Goal: Task Accomplishment & Management: Complete application form

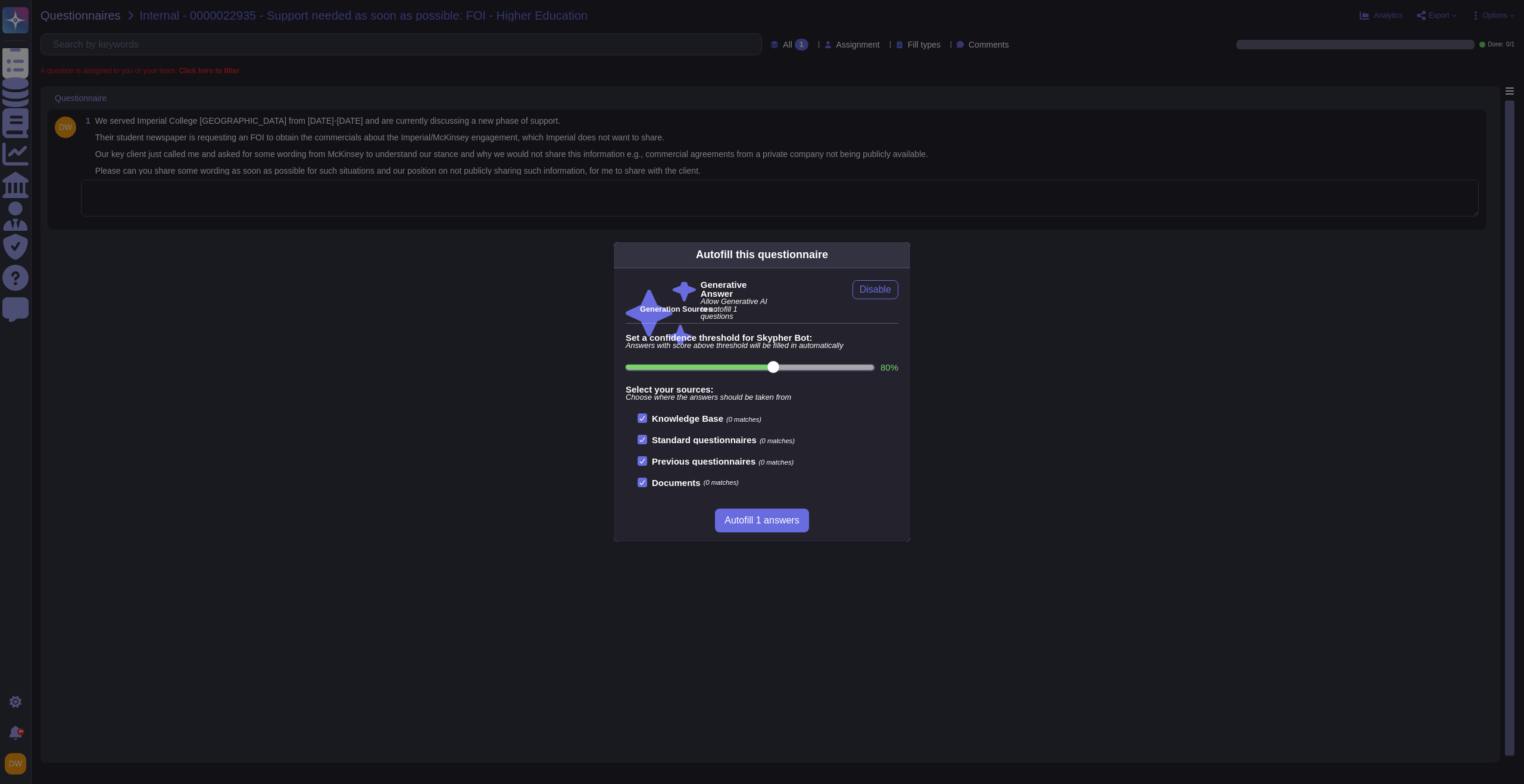
click at [419, 226] on div "Autofill this questionnaire Generative Answer Allow Generative AI to autofill 1…" at bounding box center [762, 392] width 1524 height 784
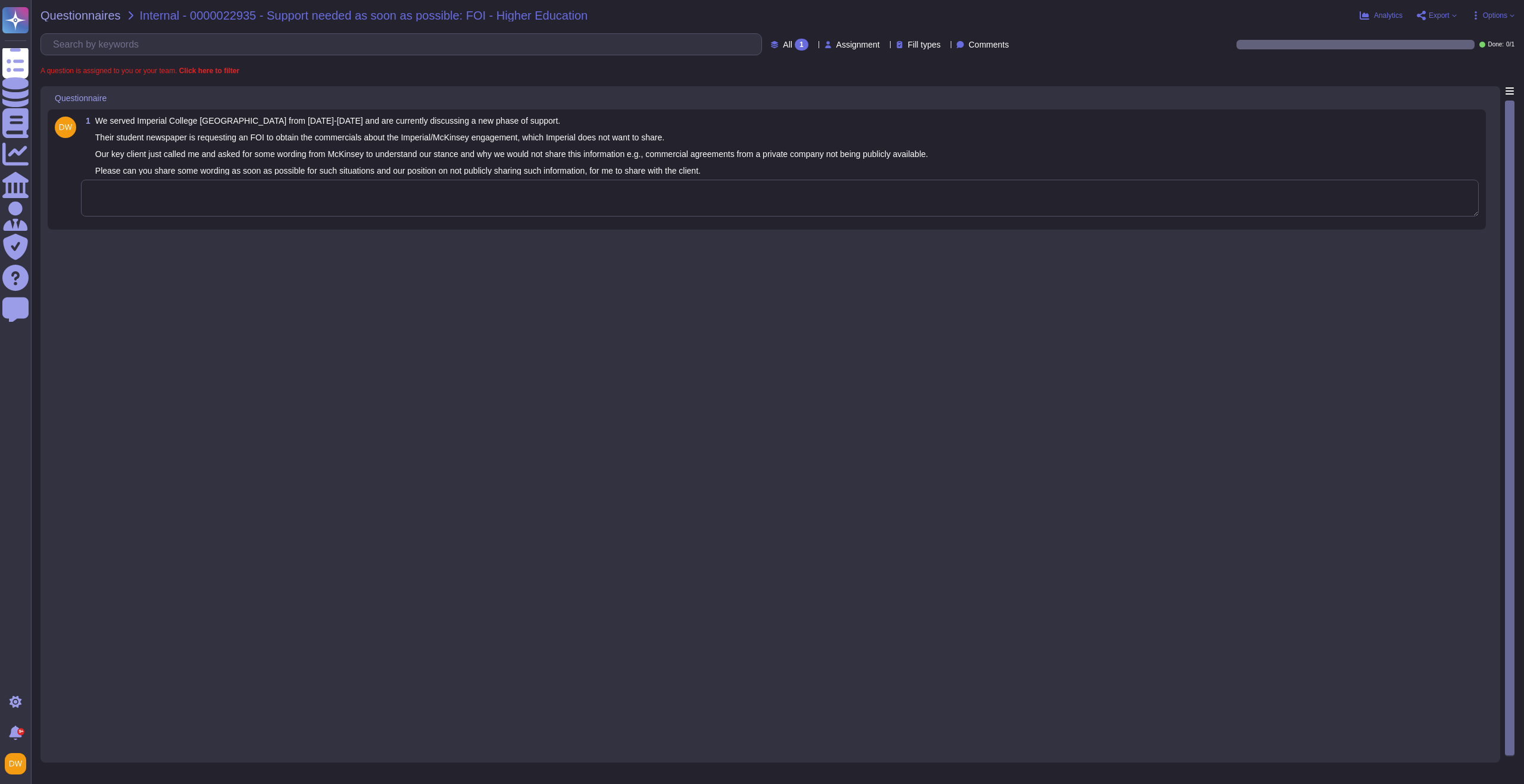
click at [397, 199] on textarea at bounding box center [780, 198] width 1398 height 37
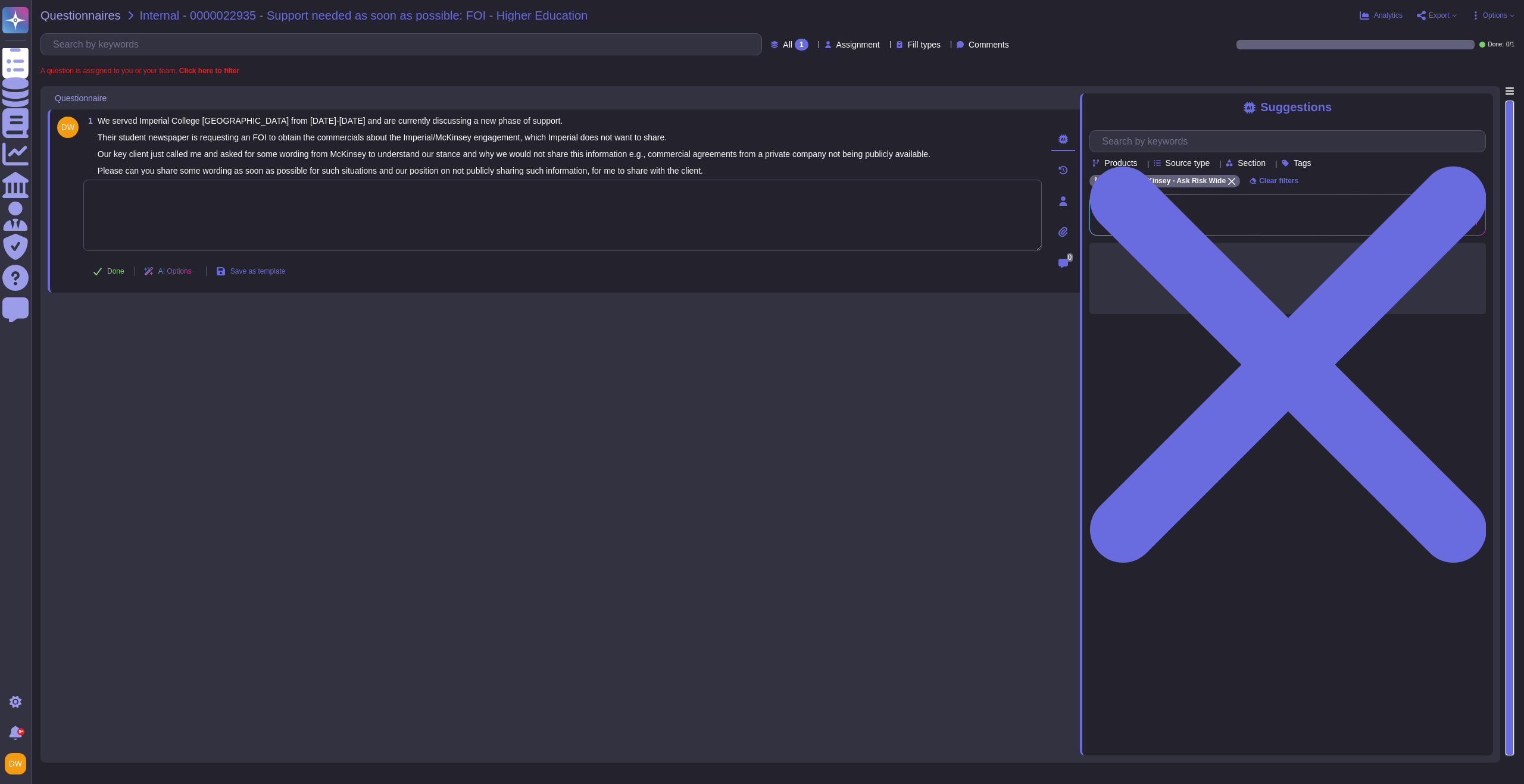
paste textarea "For your awareness, I’m sharing with you our Use of Name guidance page. Additio…"
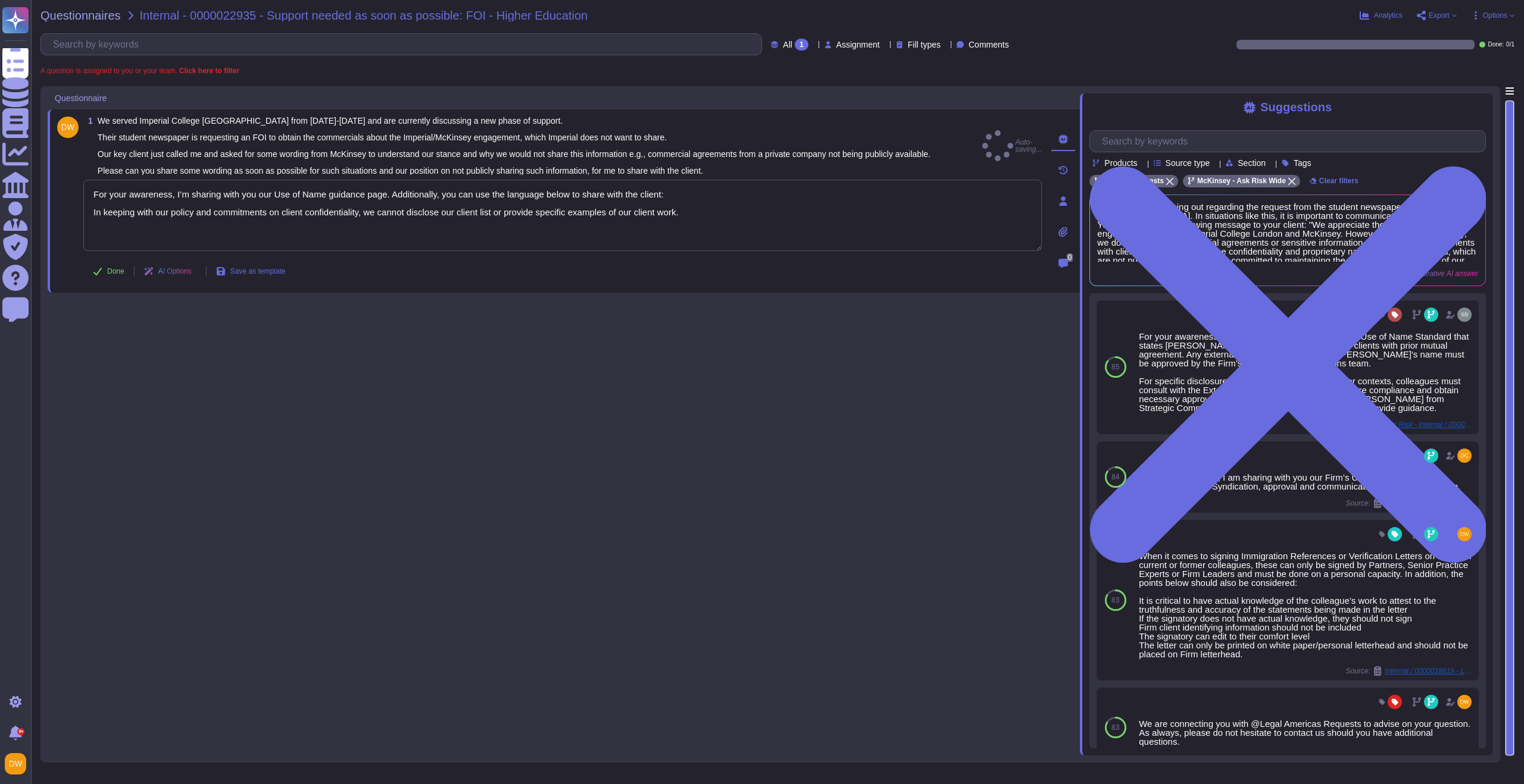
type textarea "For your awareness, I’m sharing with you our Use of Name guidance page. Additio…"
click at [323, 313] on div "1 We served Imperial College [GEOGRAPHIC_DATA] from [DATE]-[DATE] and are curre…" at bounding box center [563, 421] width 1032 height 669
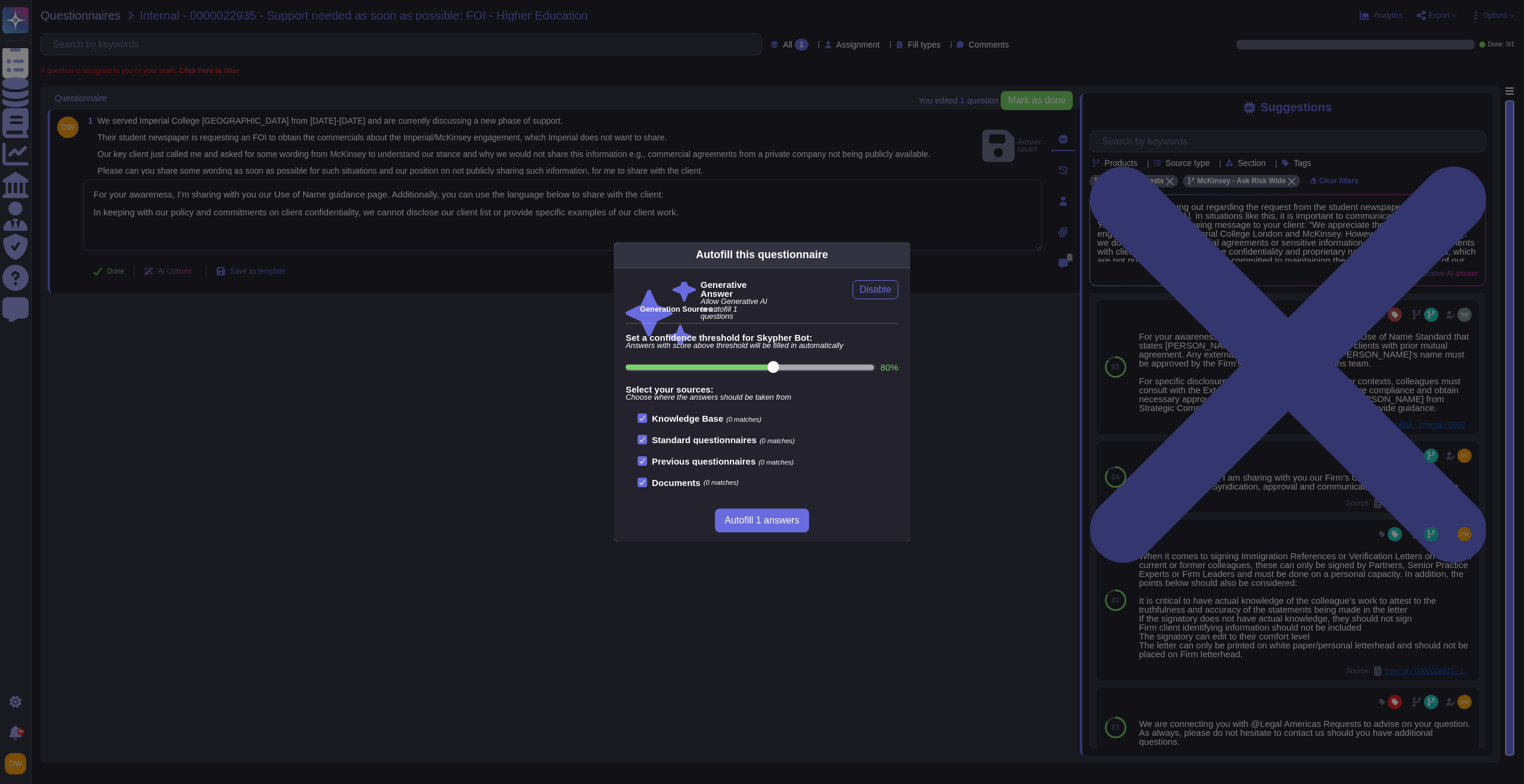
click at [295, 353] on div "Autofill this questionnaire Generative Answer Allow Generative AI to autofill 1…" at bounding box center [762, 392] width 1524 height 784
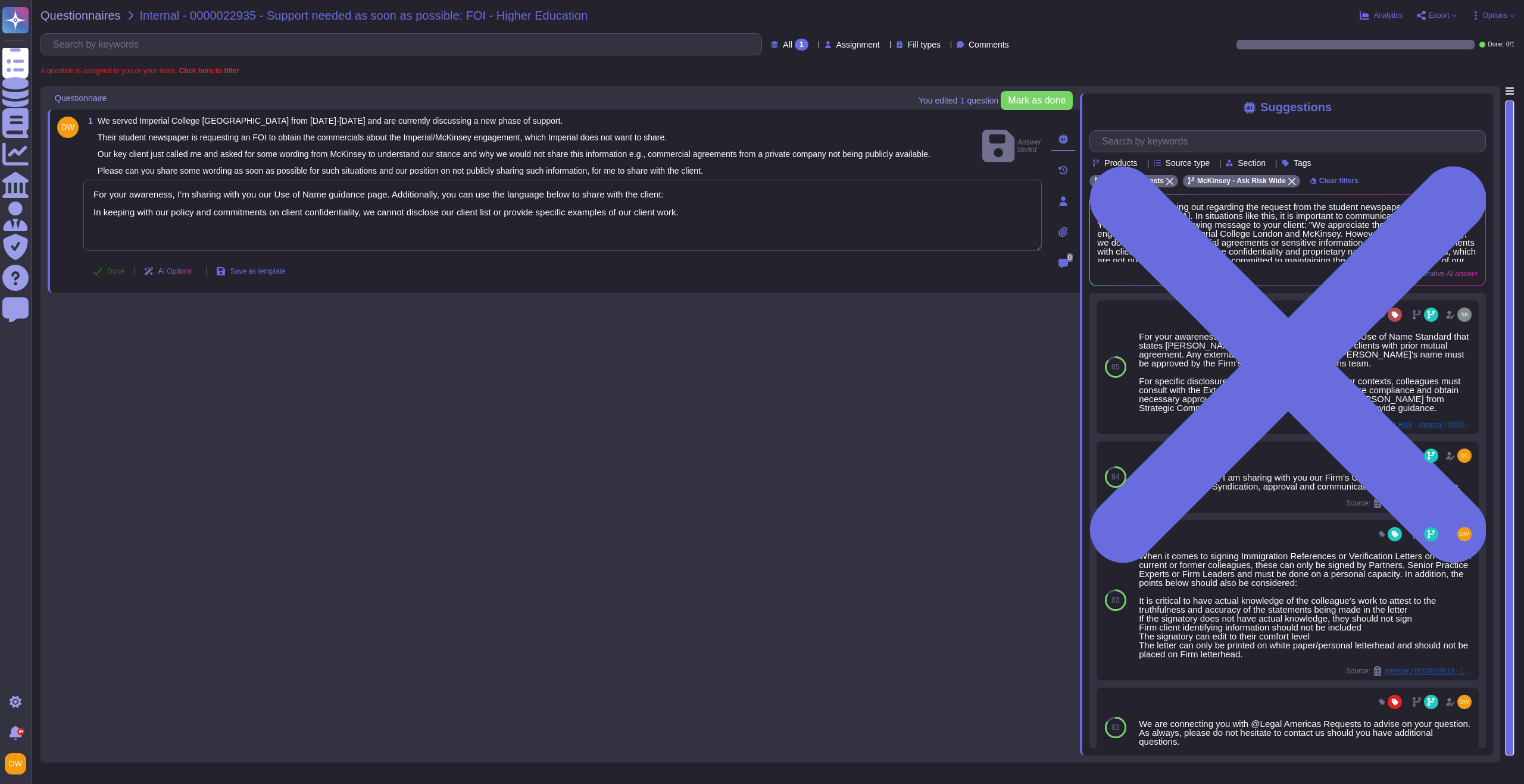
click at [102, 276] on icon at bounding box center [98, 271] width 10 height 10
click at [105, 23] on div "Questionnaires Internal - 0000022935 - Support needed as soon as possible: FOI …" at bounding box center [777, 392] width 1493 height 784
click at [107, 19] on span "Questionnaires" at bounding box center [81, 15] width 81 height 12
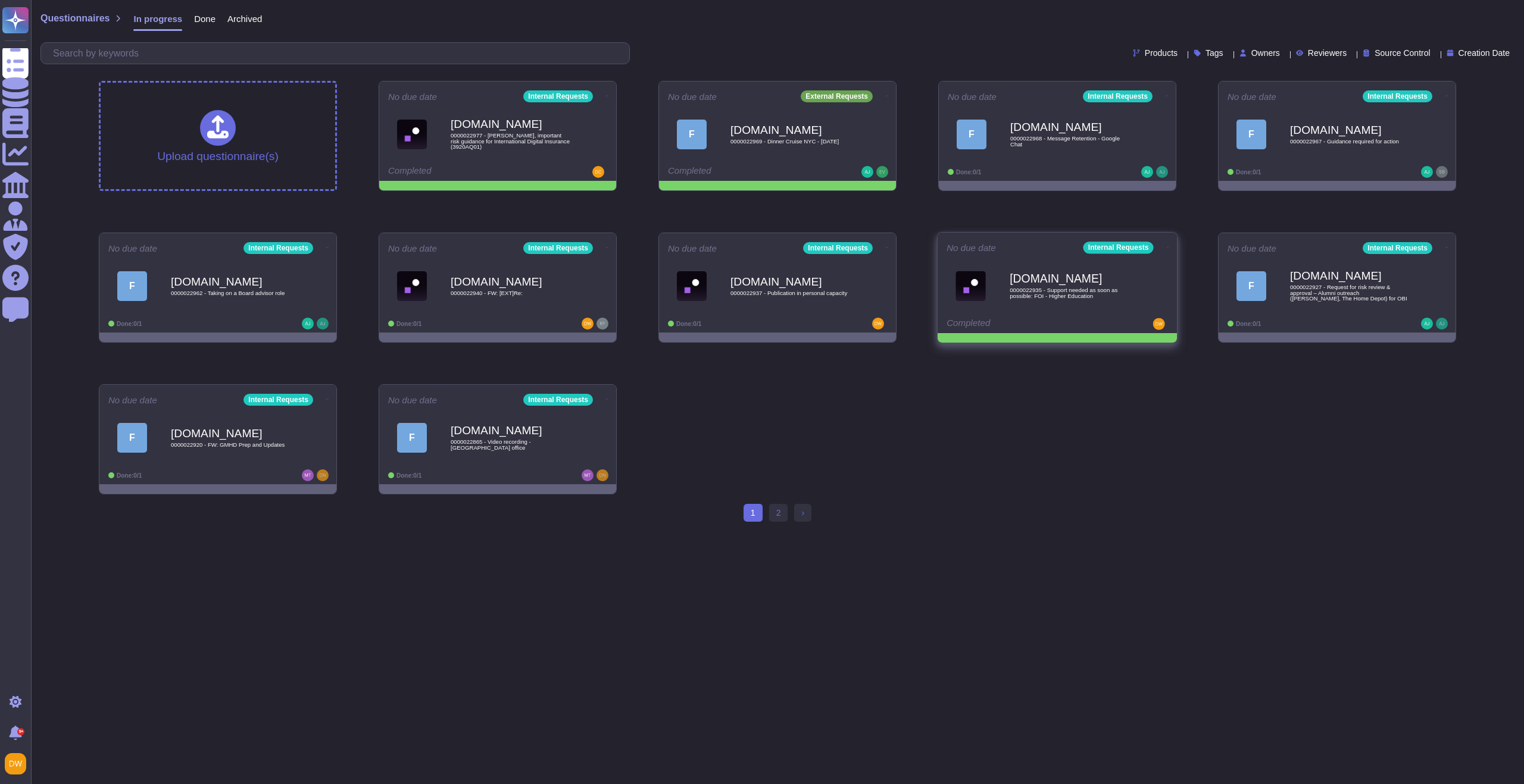
click at [1166, 246] on icon at bounding box center [1167, 247] width 2 height 3
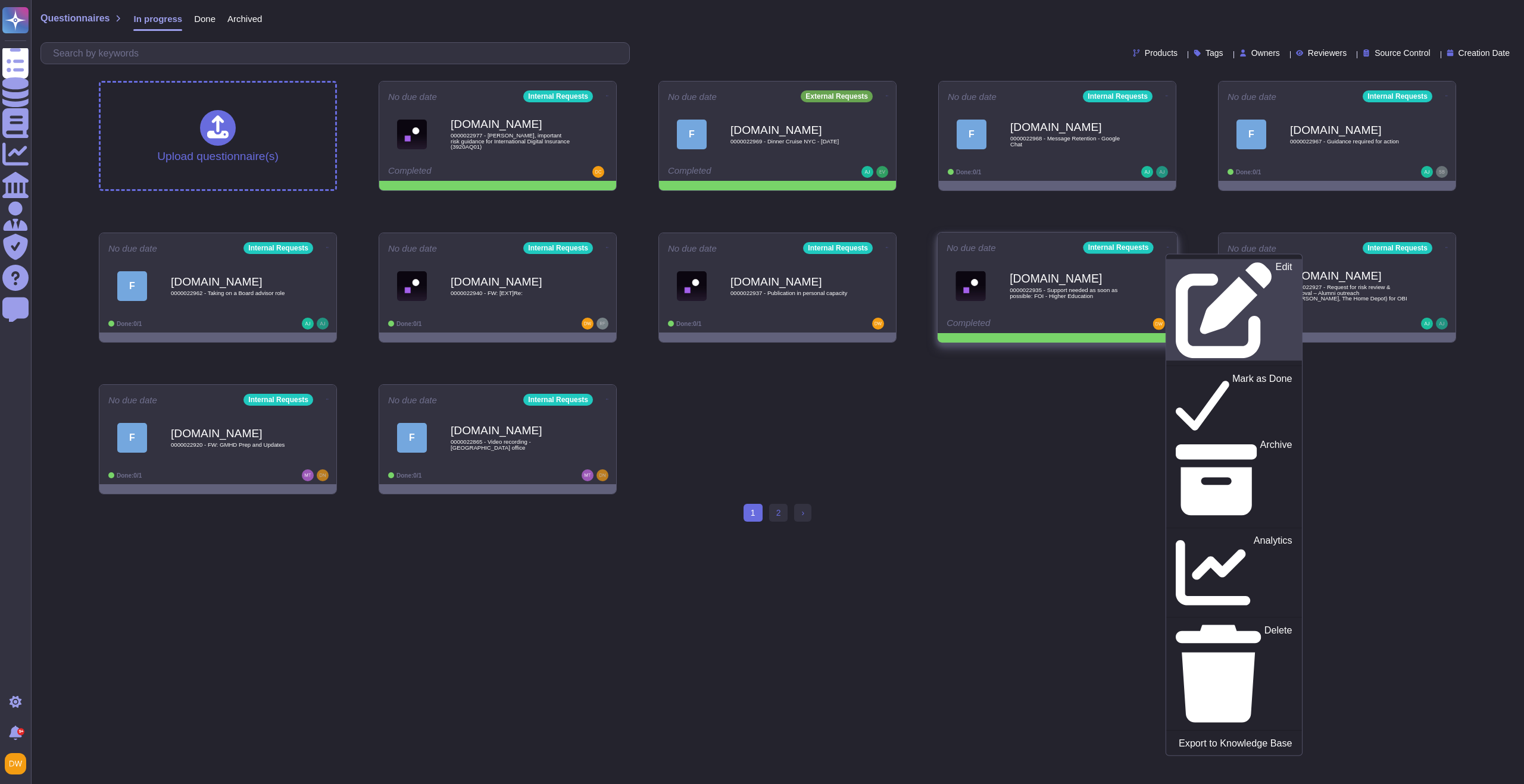
click at [1175, 269] on icon at bounding box center [1223, 310] width 97 height 97
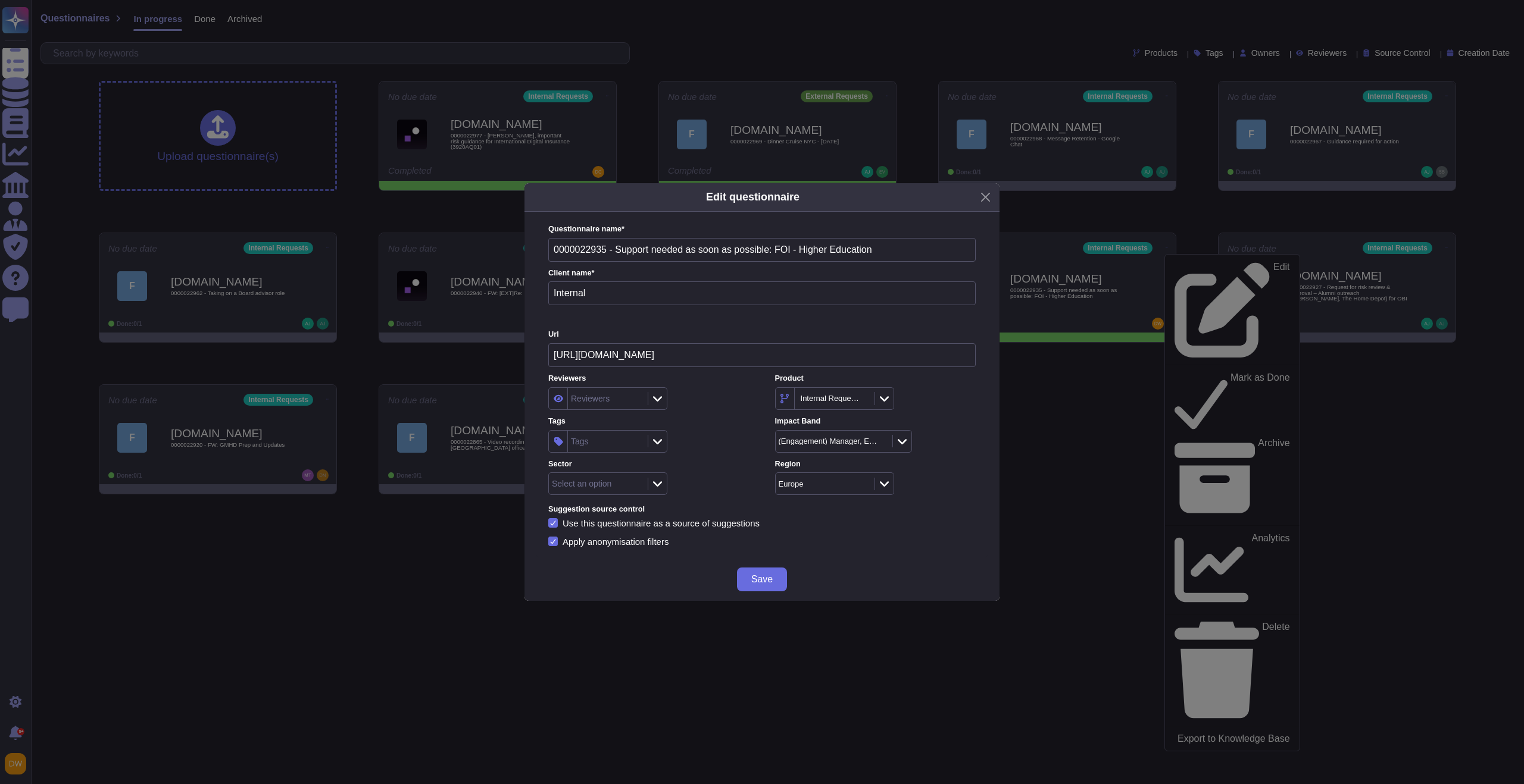
click at [634, 436] on div "Tags" at bounding box center [606, 441] width 77 height 21
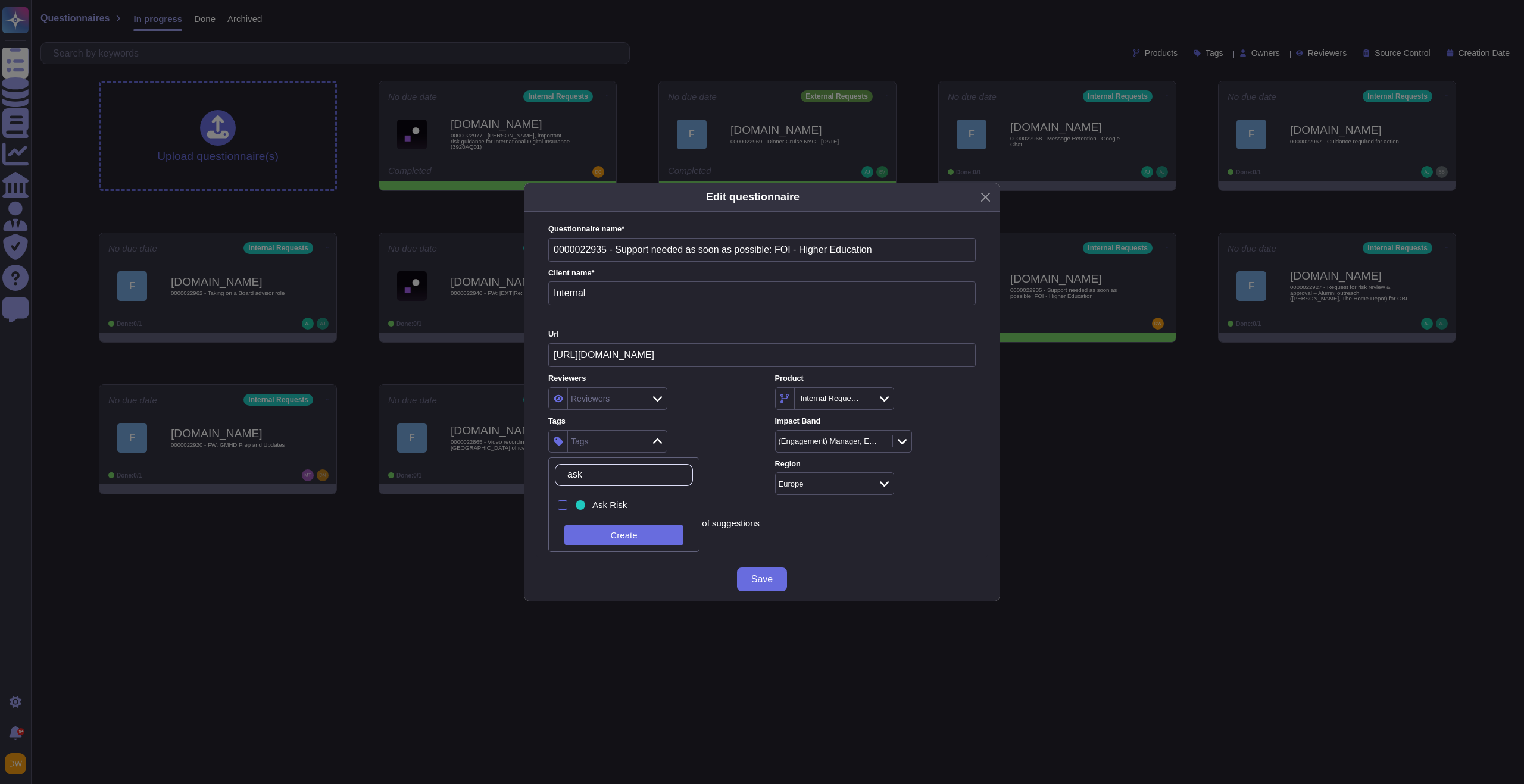
type input "ask r"
click at [633, 506] on div "Ask Risk" at bounding box center [634, 505] width 83 height 11
click at [716, 448] on div "Ask Risk" at bounding box center [648, 441] width 200 height 23
drag, startPoint x: 745, startPoint y: 579, endPoint x: 750, endPoint y: 575, distance: 6.4
click at [745, 579] on button "Save" at bounding box center [762, 579] width 50 height 24
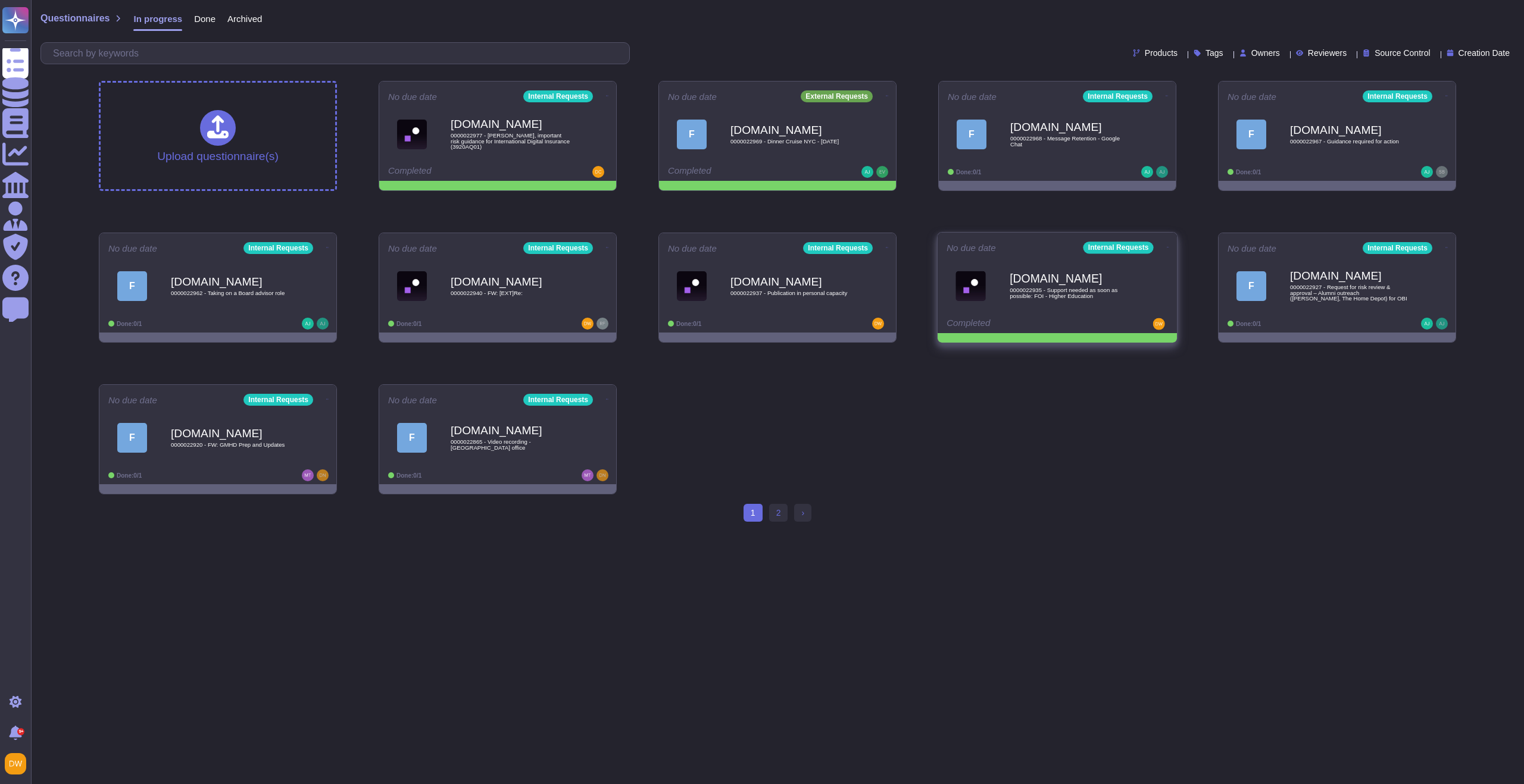
click at [1166, 246] on icon at bounding box center [1167, 247] width 2 height 3
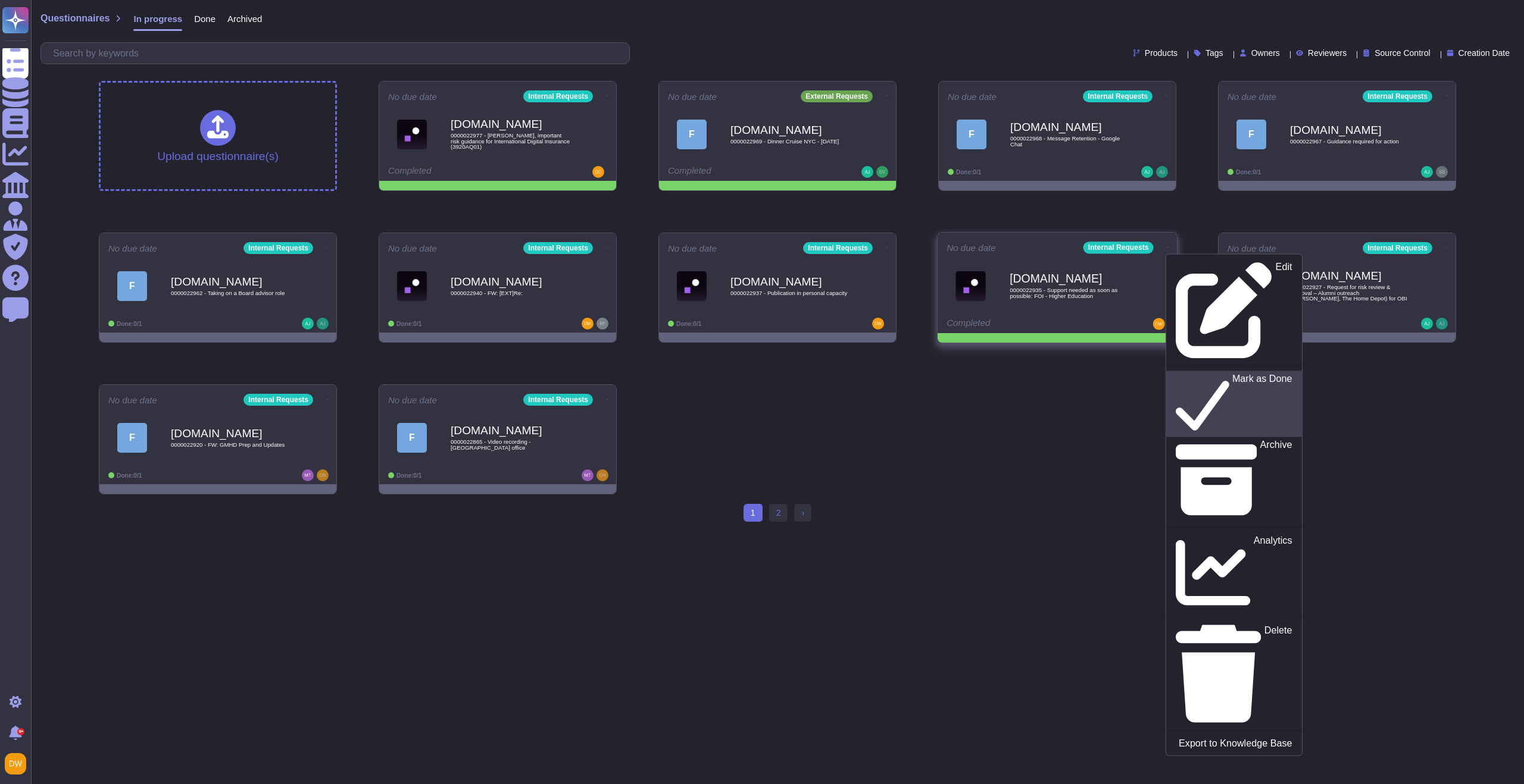
click at [1232, 374] on p "Mark as Done" at bounding box center [1263, 404] width 60 height 61
